Goal: Information Seeking & Learning: Learn about a topic

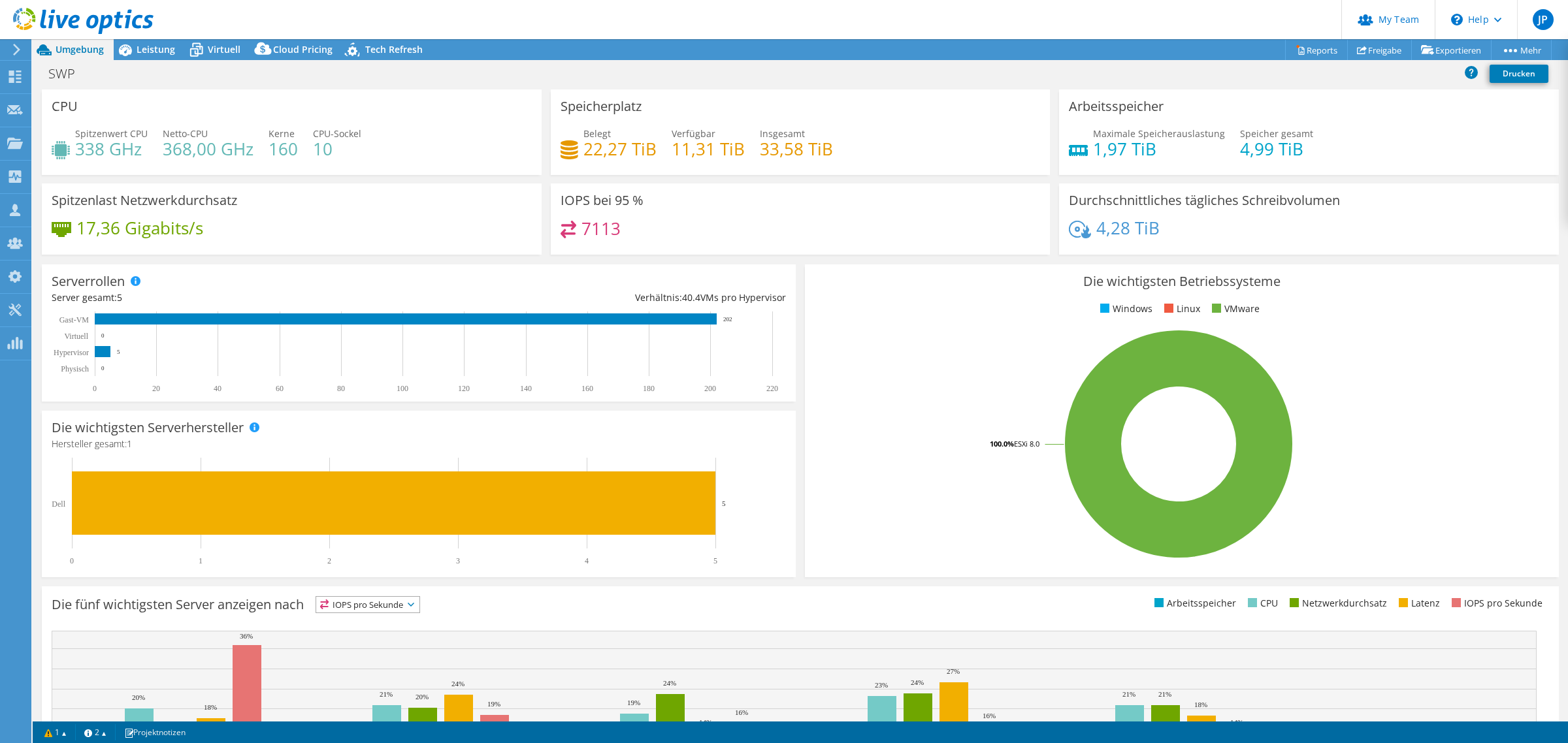
select select "USD"
click at [206, 47] on icon at bounding box center [196, 50] width 23 height 23
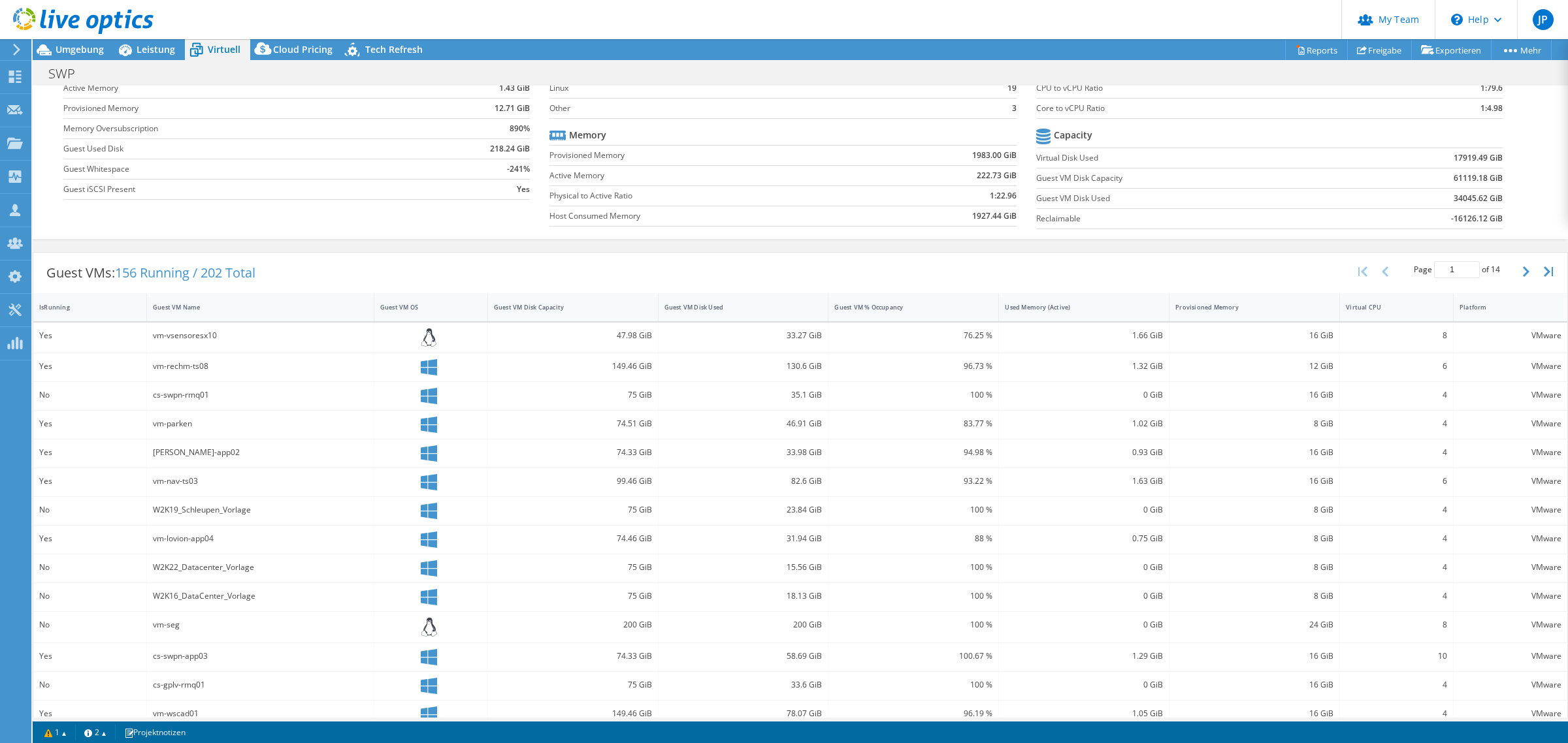
scroll to position [140, 0]
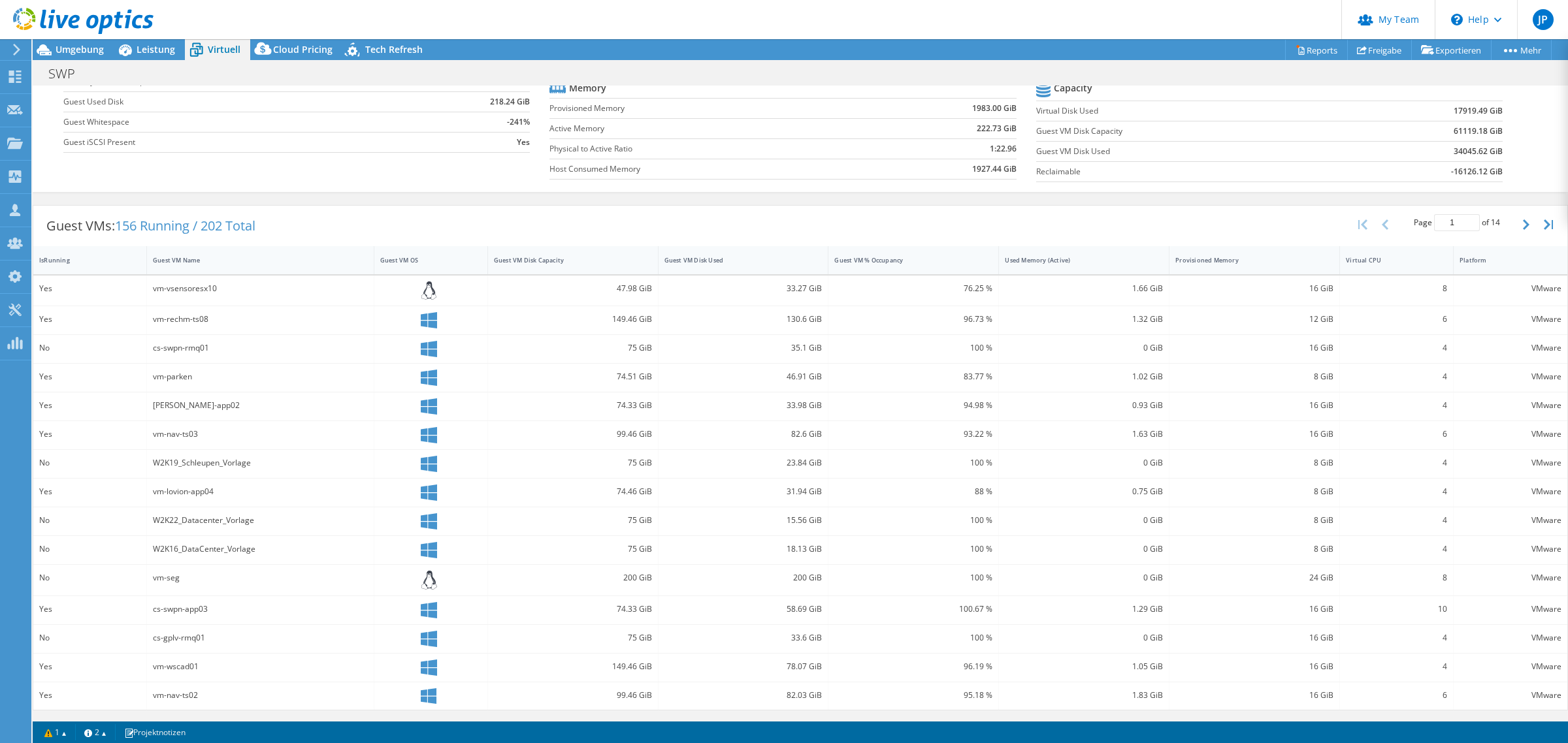
drag, startPoint x: 1236, startPoint y: 260, endPoint x: 1027, endPoint y: 269, distance: 209.2
click at [1192, 260] on div "Provisioned Memory" at bounding box center [1246, 260] width 142 height 9
click at [549, 261] on div "Guest VM Disk Capacity" at bounding box center [565, 259] width 142 height 9
click at [707, 262] on div "Guest VM Disk Used" at bounding box center [736, 259] width 142 height 9
click at [706, 262] on div "Guest VM Disk Used" at bounding box center [736, 259] width 142 height 9
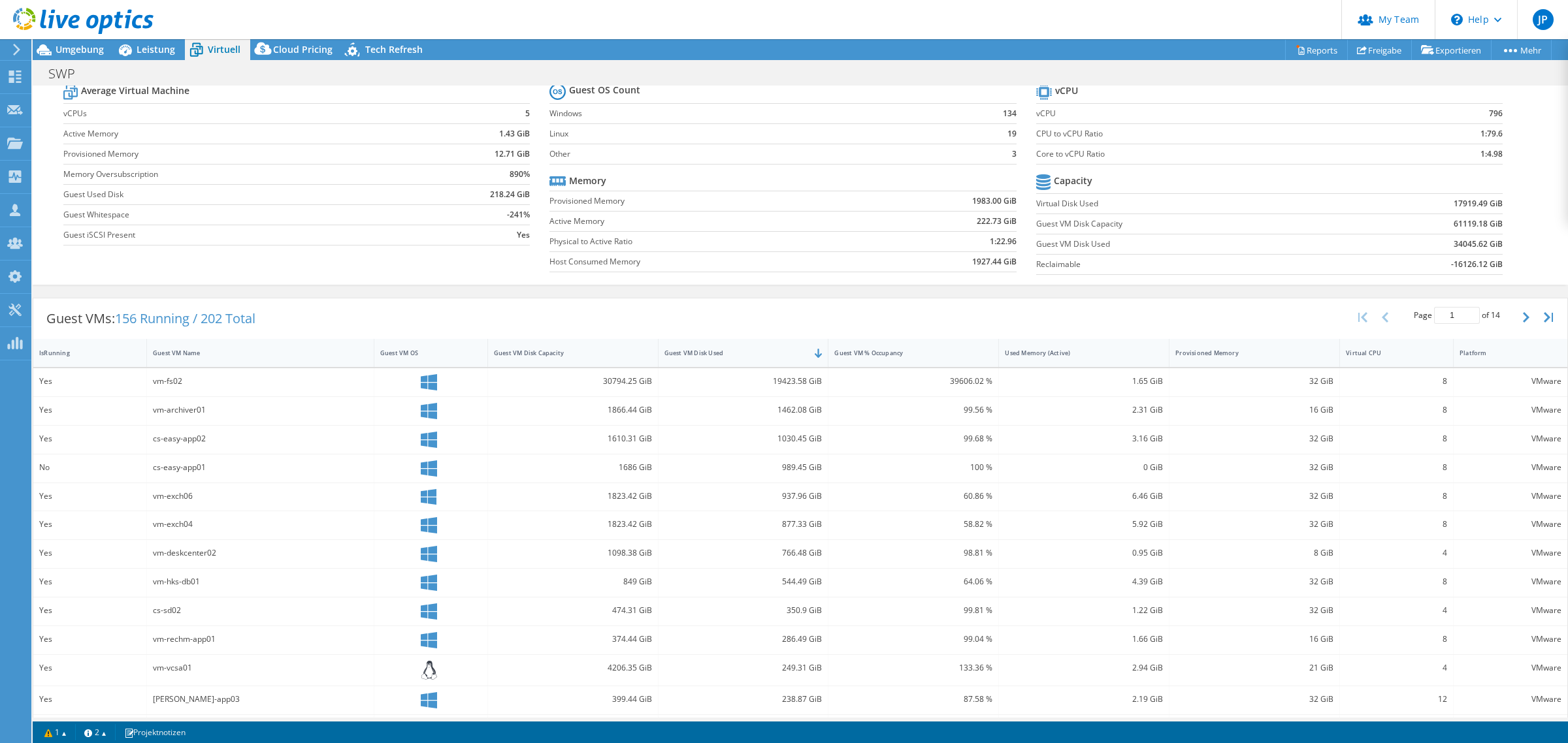
scroll to position [140, 0]
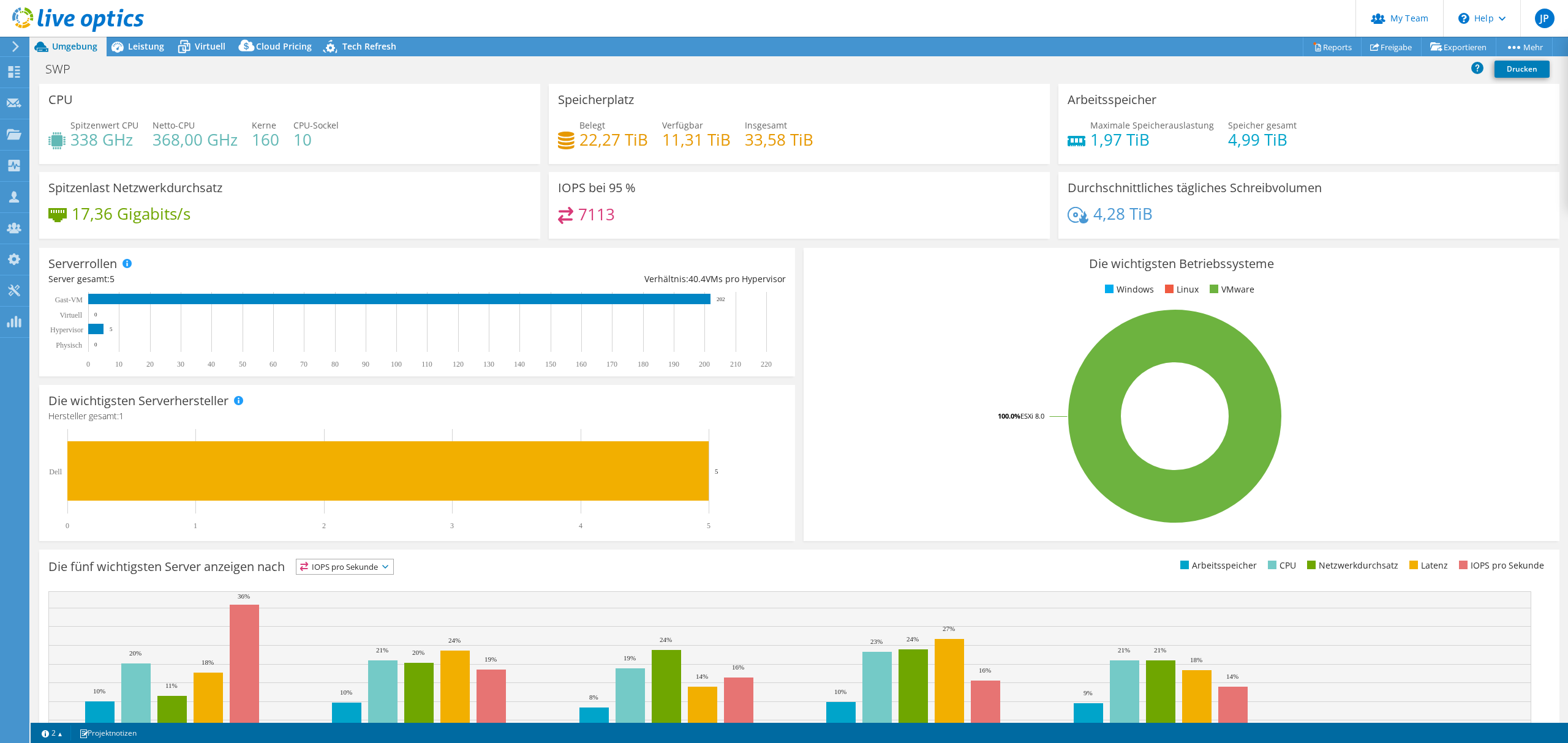
select select "USD"
